Goal: Task Accomplishment & Management: Manage account settings

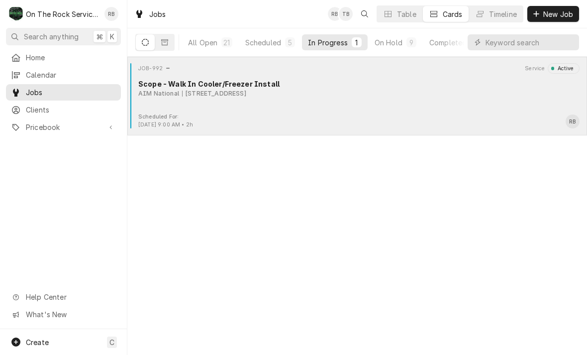
click at [213, 86] on div "Scope - Walk In Cooler/Freezer Install" at bounding box center [358, 84] width 441 height 10
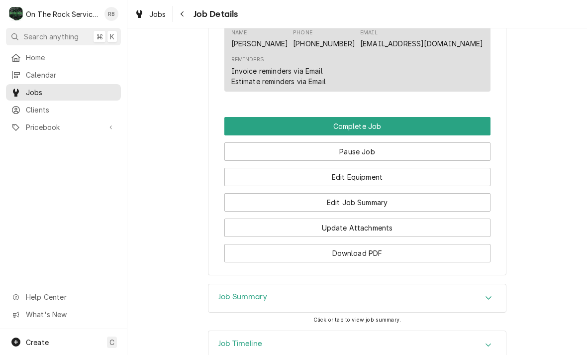
scroll to position [795, 0]
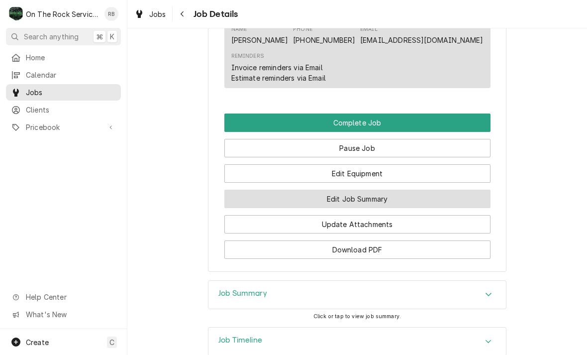
click at [356, 189] on button "Edit Job Summary" at bounding box center [357, 198] width 266 height 18
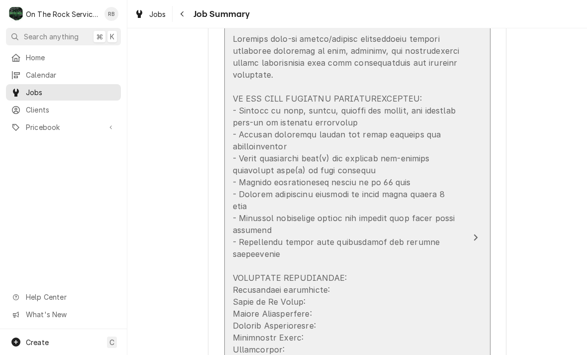
click at [474, 234] on icon "Update Line Item" at bounding box center [475, 237] width 4 height 6
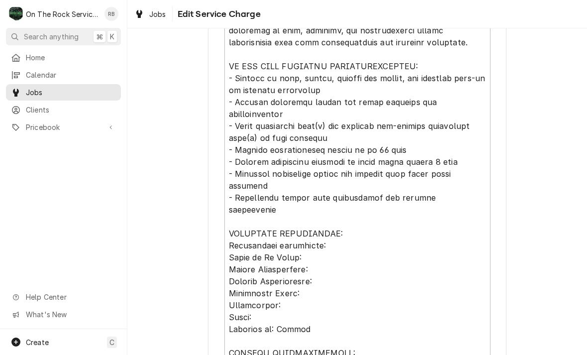
scroll to position [137, 0]
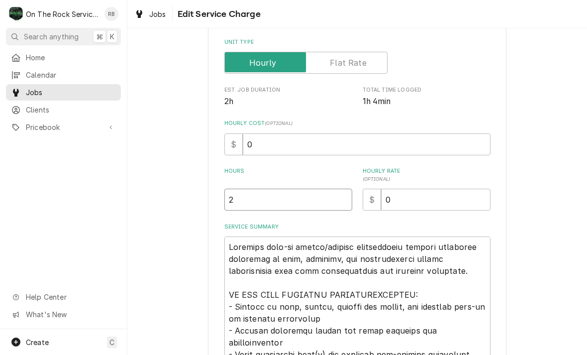
click at [248, 202] on input "2" at bounding box center [288, 199] width 128 height 22
type textarea "x"
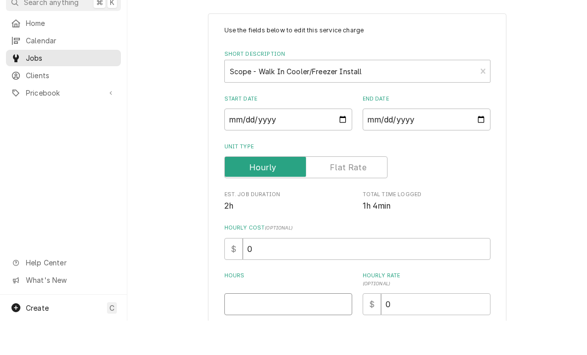
type textarea "x"
type input "1"
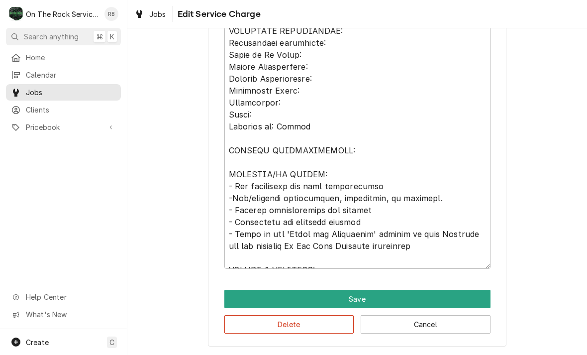
scroll to position [569, 0]
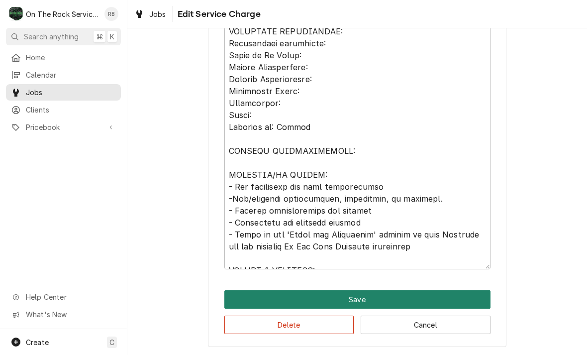
click at [358, 295] on button "Save" at bounding box center [357, 299] width 266 height 18
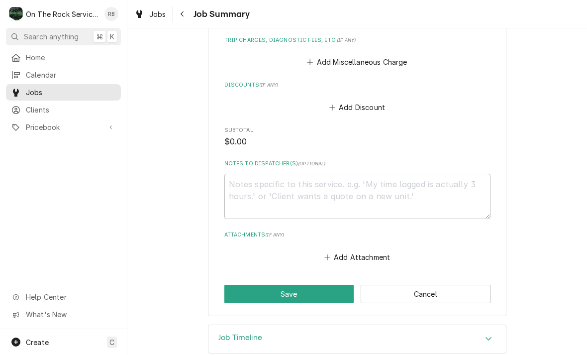
scroll to position [964, 0]
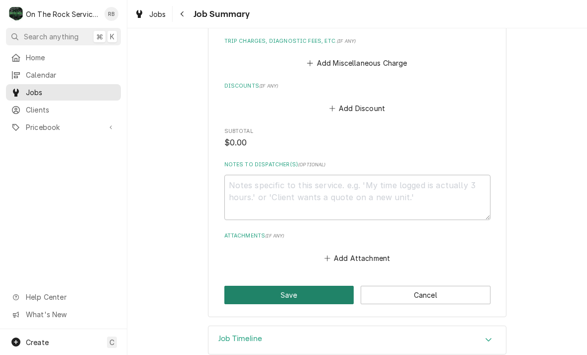
click at [269, 285] on button "Save" at bounding box center [289, 294] width 130 height 18
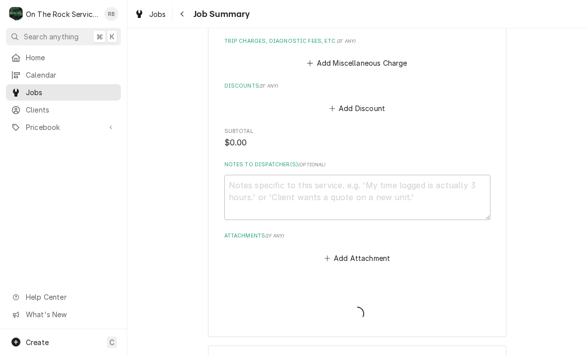
type textarea "x"
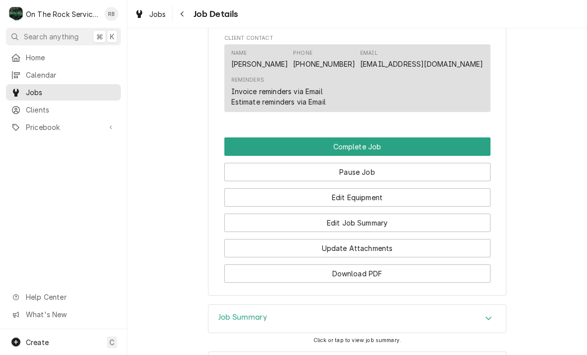
scroll to position [888, 0]
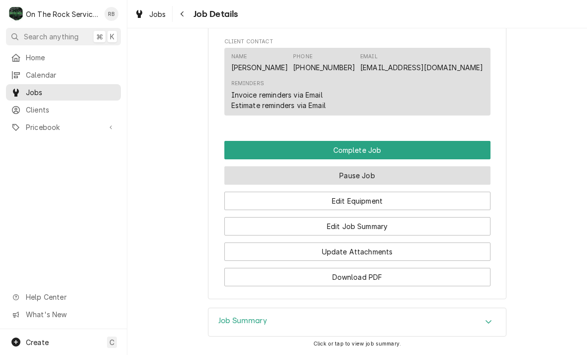
click at [353, 166] on button "Pause Job" at bounding box center [357, 175] width 266 height 18
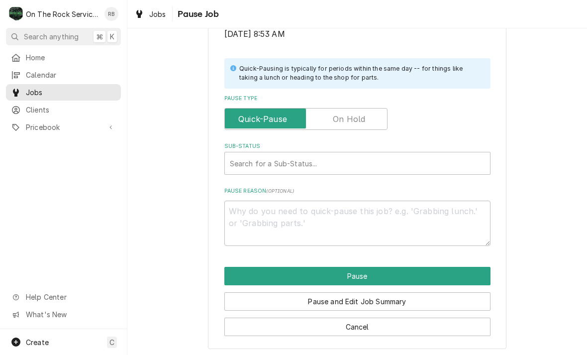
scroll to position [200, 0]
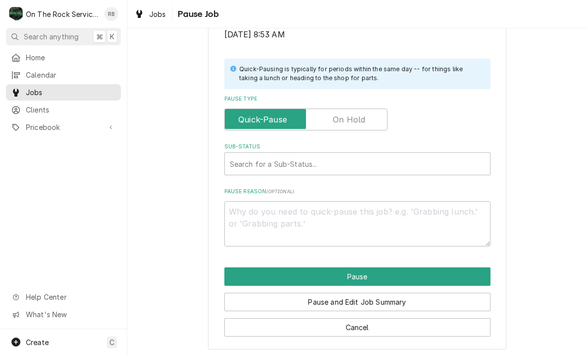
click at [345, 117] on label "Pause Type" at bounding box center [305, 119] width 163 height 22
click at [345, 117] on input "Pause Type" at bounding box center [306, 119] width 154 height 22
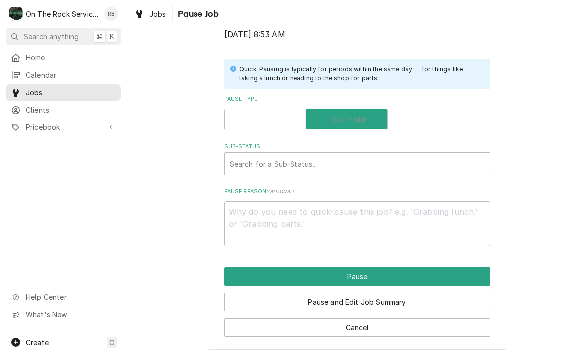
checkbox input "true"
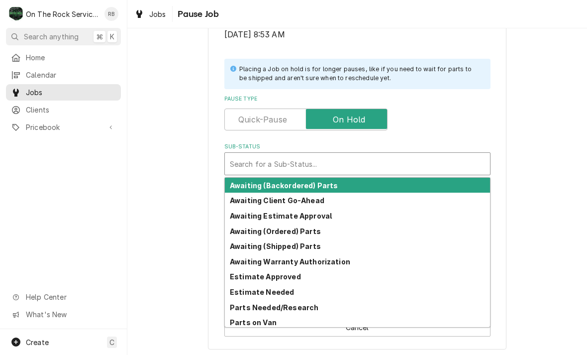
click at [273, 290] on strong "Estimate Needed" at bounding box center [262, 291] width 64 height 8
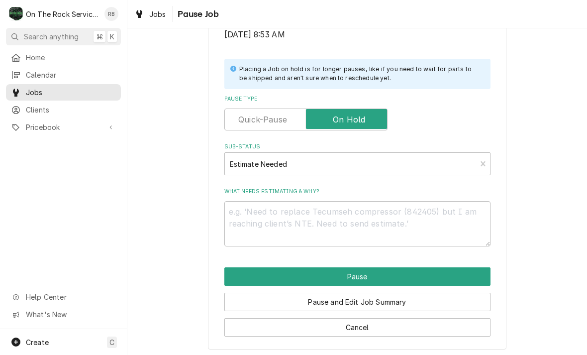
scroll to position [188, 0]
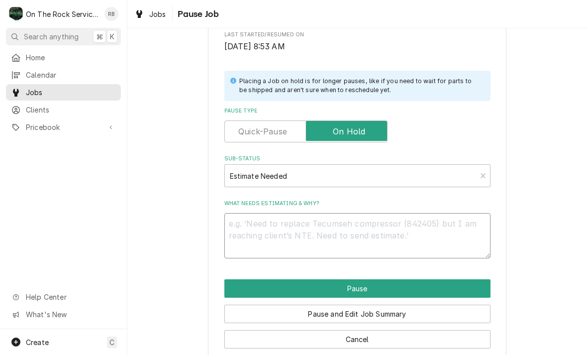
click at [260, 231] on textarea "What needs estimating & why?" at bounding box center [357, 235] width 266 height 45
type textarea "x"
type textarea "R"
type textarea "x"
type textarea "Re"
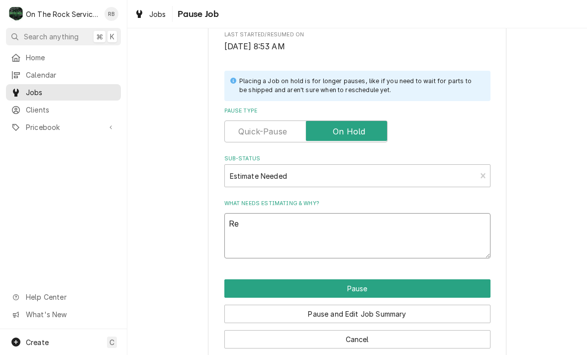
type textarea "x"
type textarea "Rep"
type textarea "x"
type textarea "Repl"
type textarea "x"
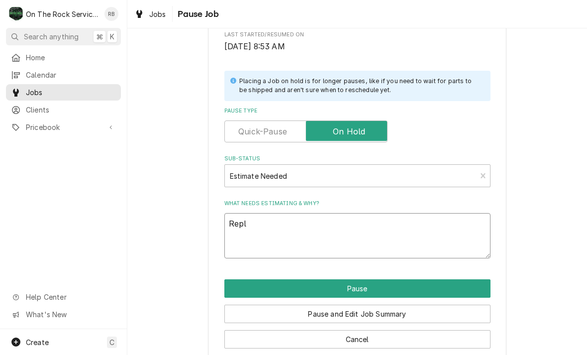
type textarea "Repla"
type textarea "x"
type textarea "Replac"
type textarea "x"
type textarea "Replace"
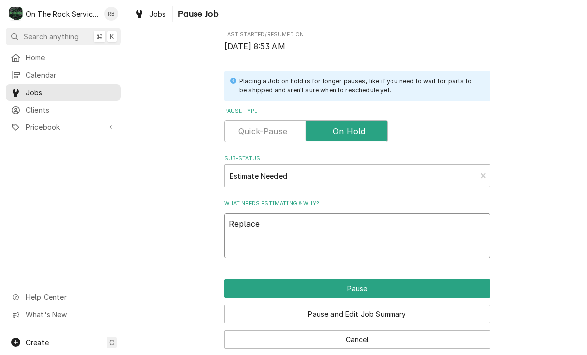
type textarea "x"
type textarea "Replace"
type textarea "x"
type textarea "Replace w"
type textarea "x"
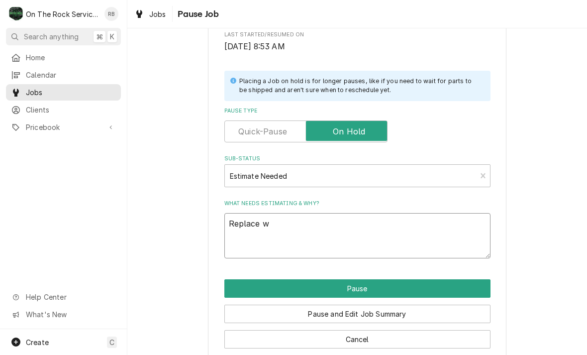
type textarea "Replace wa"
type textarea "x"
type textarea "Replace wal"
type textarea "x"
type textarea "Replace walk"
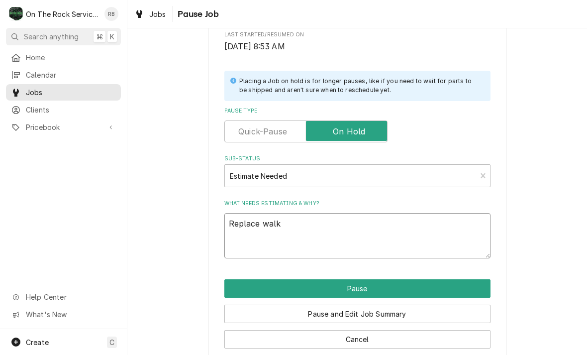
type textarea "x"
type textarea "Replace walki"
type textarea "x"
type textarea "Replace walkin"
type textarea "x"
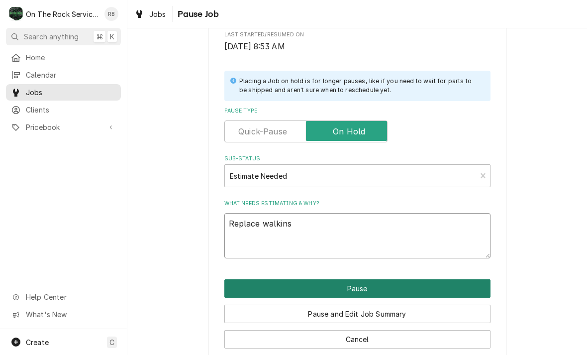
type textarea "Replace walkins"
click at [457, 280] on button "Pause" at bounding box center [357, 288] width 266 height 18
type textarea "x"
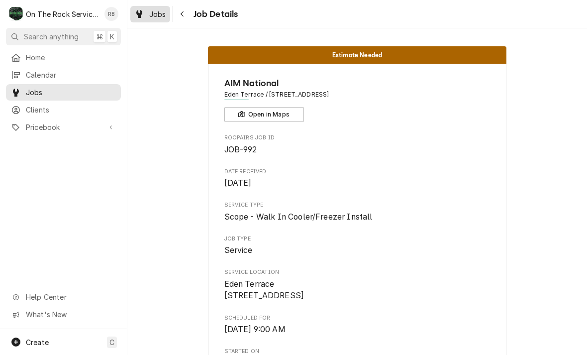
click at [155, 12] on span "Jobs" at bounding box center [157, 14] width 17 height 10
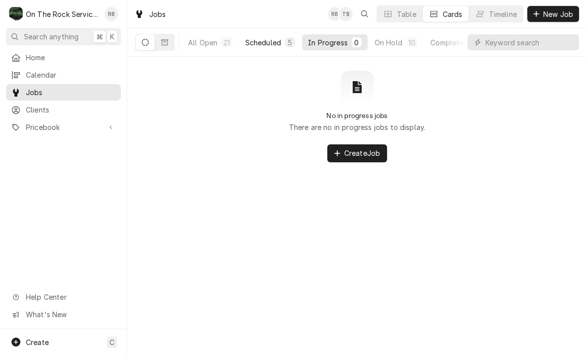
click at [263, 39] on div "Scheduled" at bounding box center [263, 42] width 36 height 10
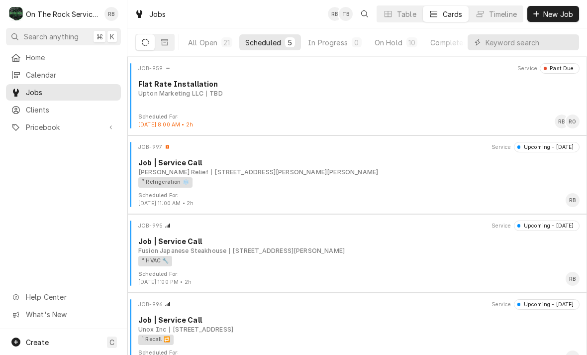
drag, startPoint x: 263, startPoint y: 39, endPoint x: 0, endPoint y: 0, distance: 266.0
click at [5, 151] on div "Home Calendar Jobs Clients Pricebook Services Parts & Materials Miscellaneous D…" at bounding box center [63, 188] width 127 height 279
click at [5, 151] on html "O On The Rock Services RB Search anything ⌘ K Home Calendar Jobs Clients Priceb…" at bounding box center [293, 177] width 587 height 355
click at [5, 151] on div "Home Calendar Jobs Clients Pricebook Services Parts & Materials Miscellaneous D…" at bounding box center [63, 188] width 127 height 279
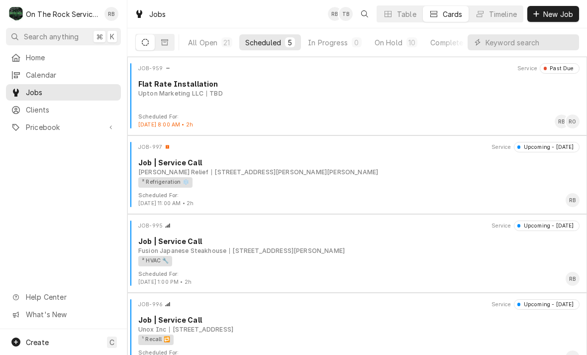
click at [5, 151] on html "O On The Rock Services RB Search anything ⌘ K Home Calendar Jobs Clients Priceb…" at bounding box center [293, 177] width 587 height 355
click at [5, 151] on div "Home Calendar Jobs Clients Pricebook Services Parts & Materials Miscellaneous D…" at bounding box center [63, 188] width 127 height 279
click at [5, 151] on html "O On The Rock Services RB Search anything ⌘ K Home Calendar Jobs Clients Priceb…" at bounding box center [293, 177] width 587 height 355
click at [5, 151] on div "Home Calendar Jobs Clients Pricebook Services Parts & Materials Miscellaneous D…" at bounding box center [63, 188] width 127 height 279
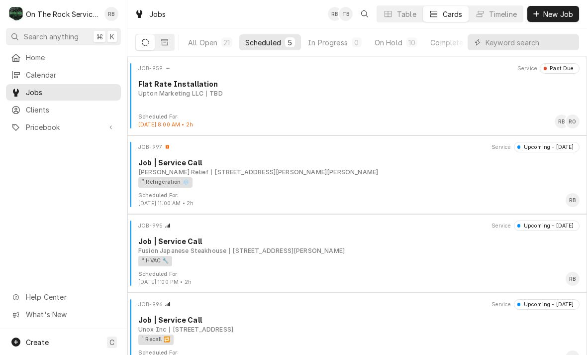
click at [5, 151] on div "Home Calendar Jobs Clients Pricebook Services Parts & Materials Miscellaneous D…" at bounding box center [63, 188] width 127 height 279
